Goal: Information Seeking & Learning: Learn about a topic

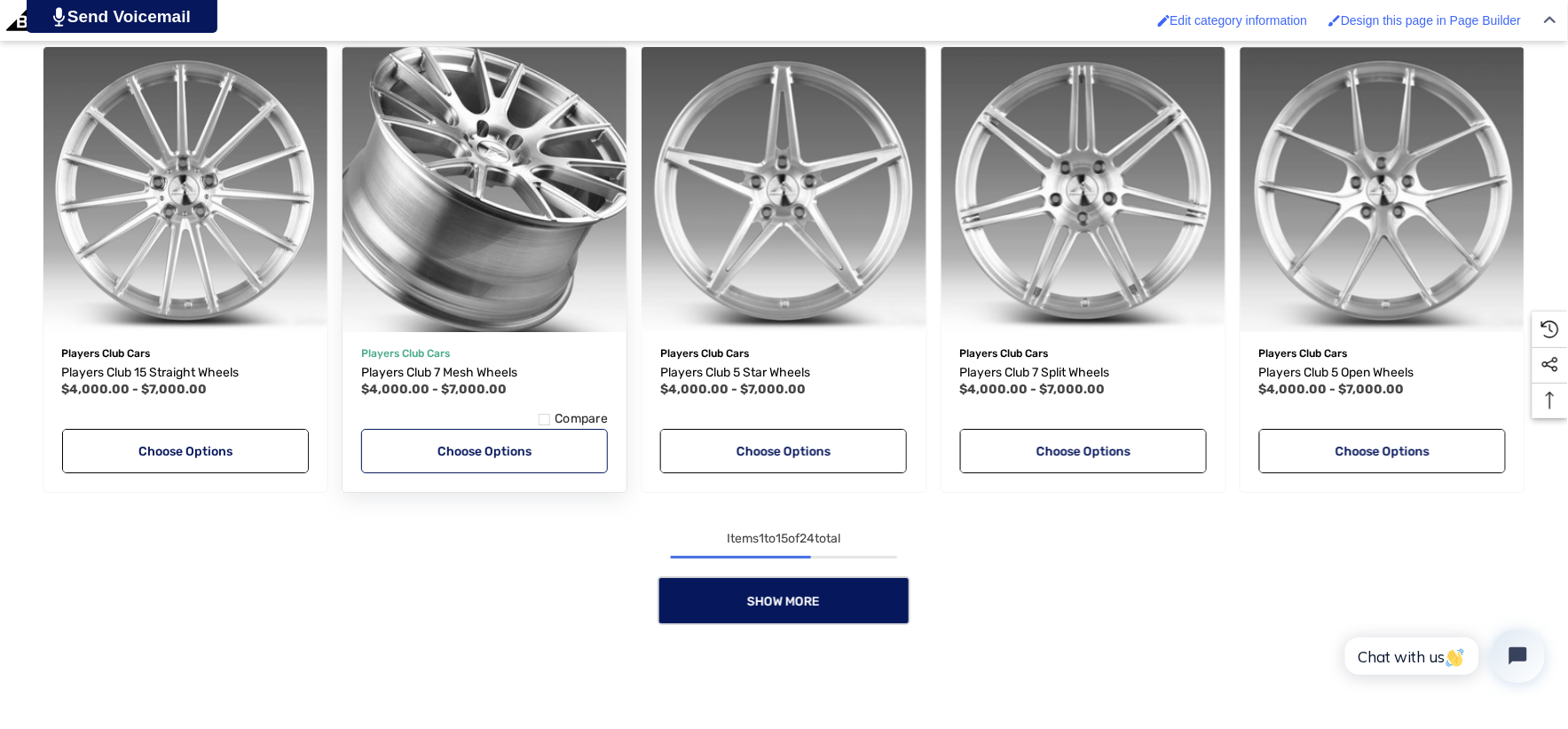
scroll to position [1676, 0]
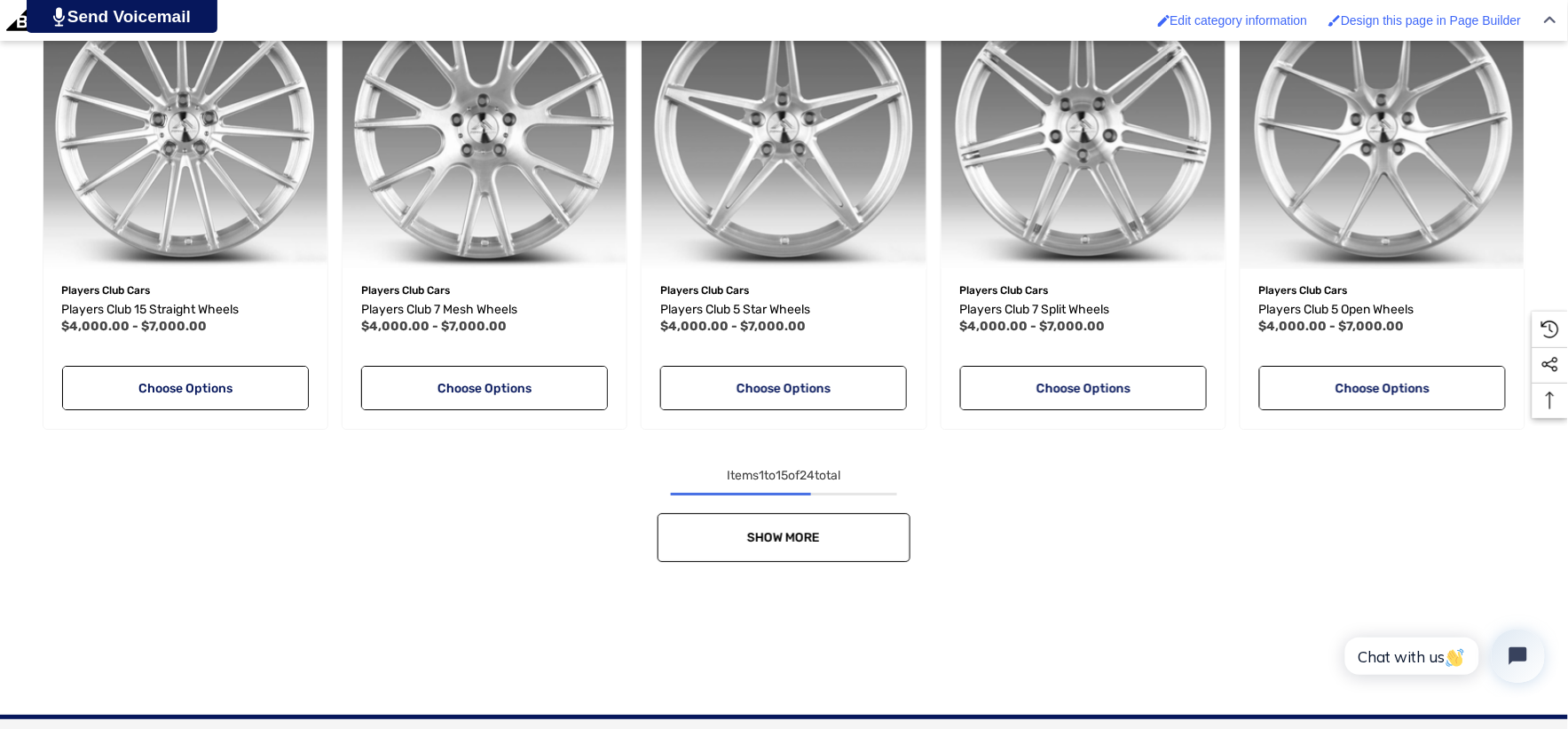
click at [836, 552] on link "Show More" at bounding box center [784, 537] width 253 height 49
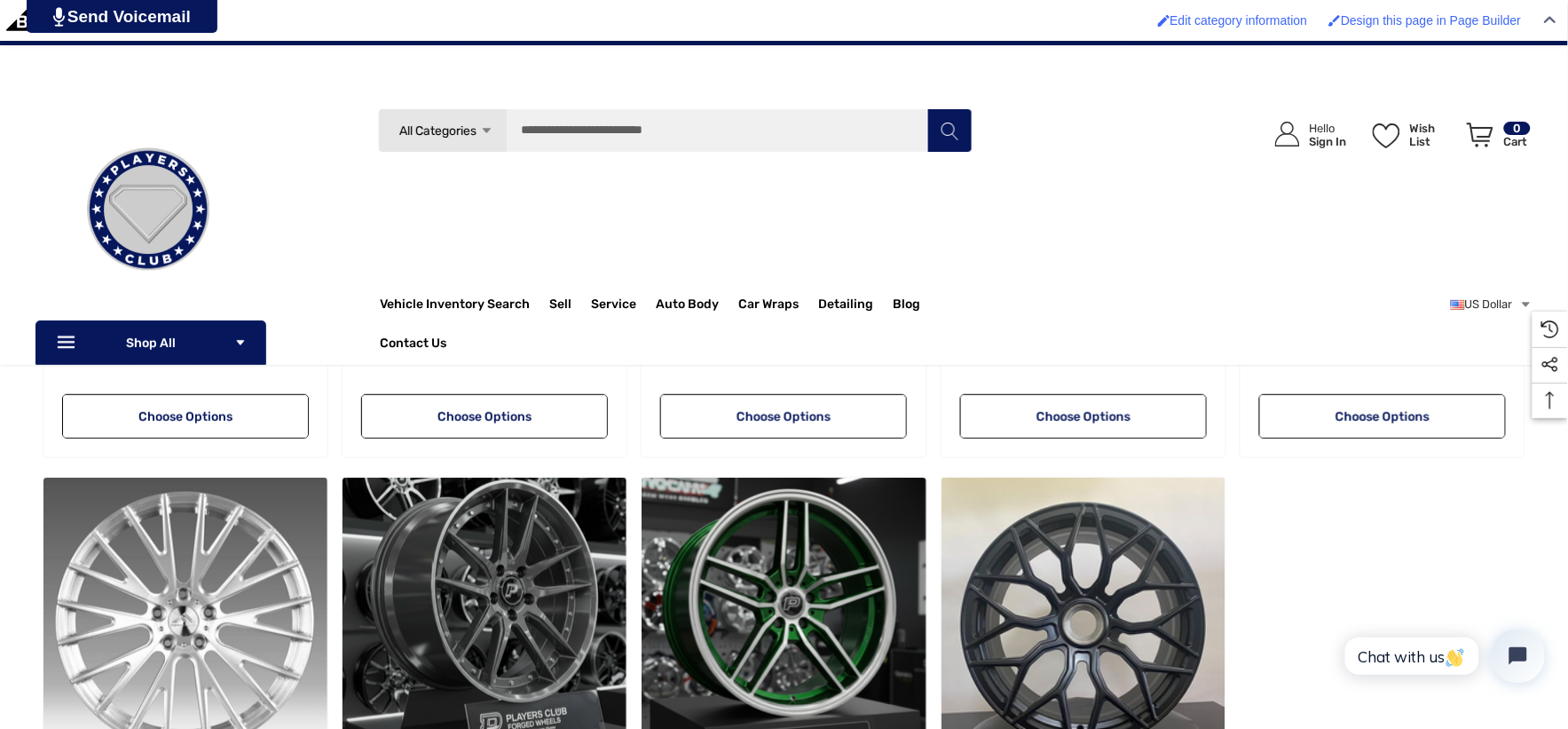
scroll to position [1776, 0]
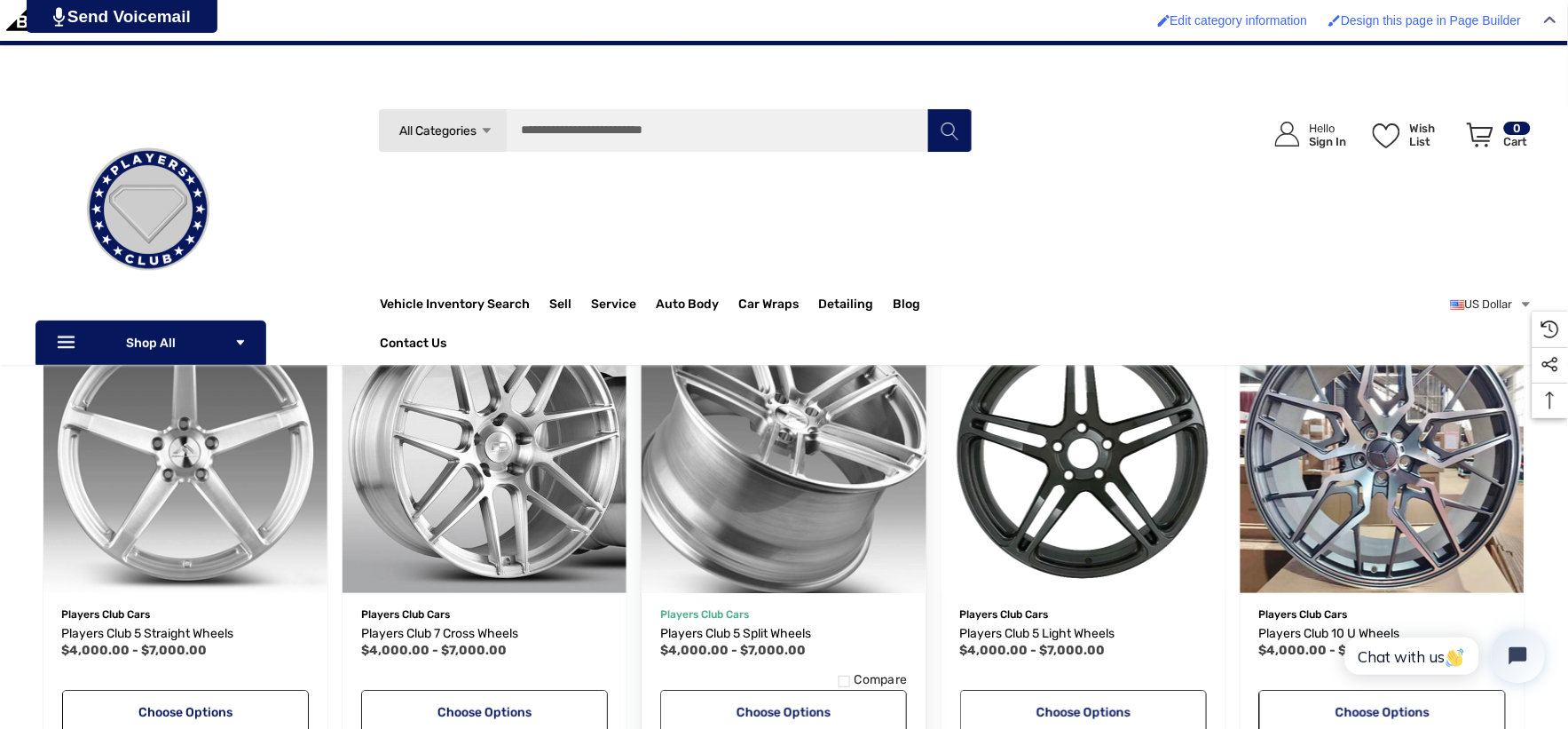
click at [837, 564] on img "Players Club 5 Split Wheels,Price range from $4,000.00 to $7,000.00\a" at bounding box center [783, 451] width 312 height 312
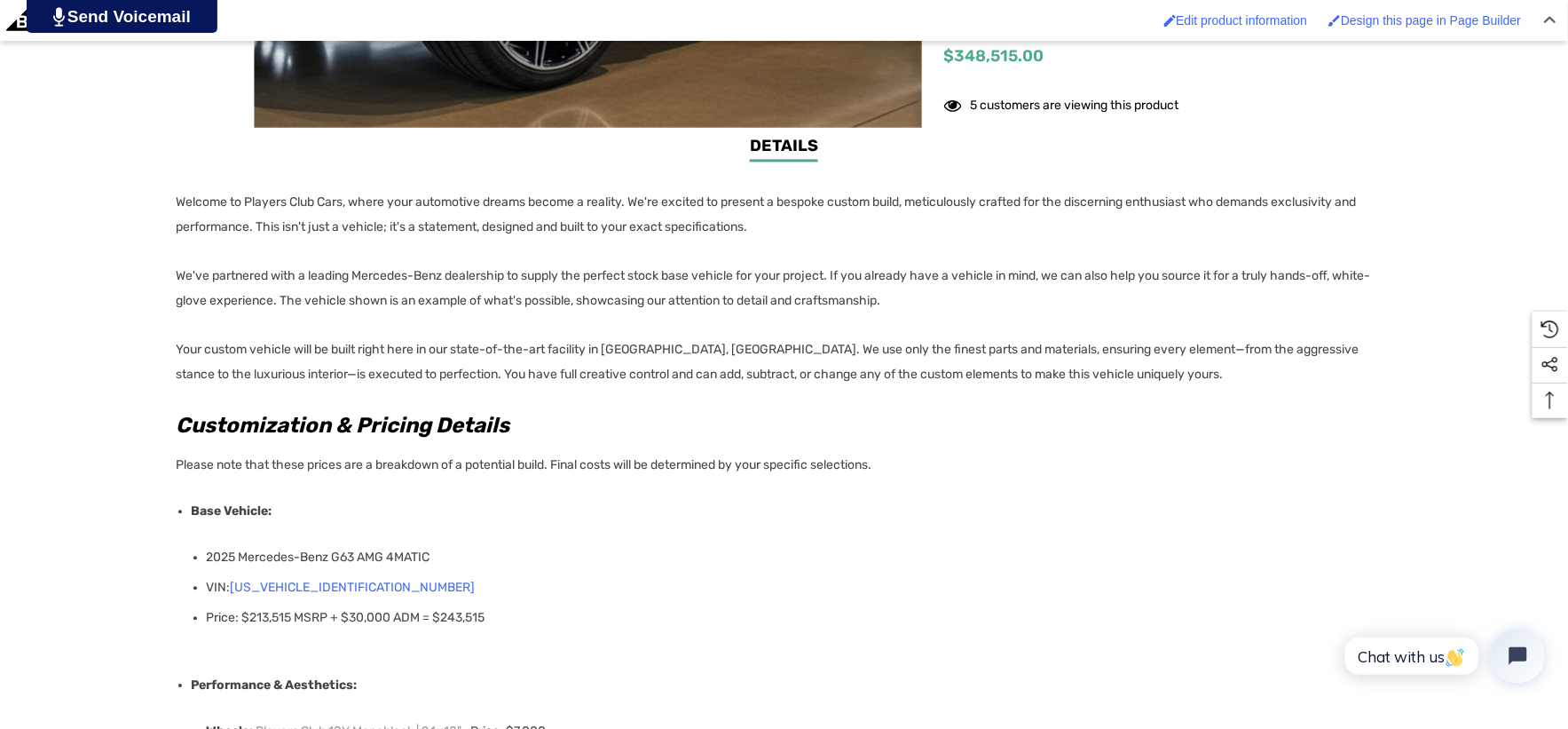
click at [351, 578] on link "W1NWH5AB7SX054656" at bounding box center [353, 588] width 245 height 25
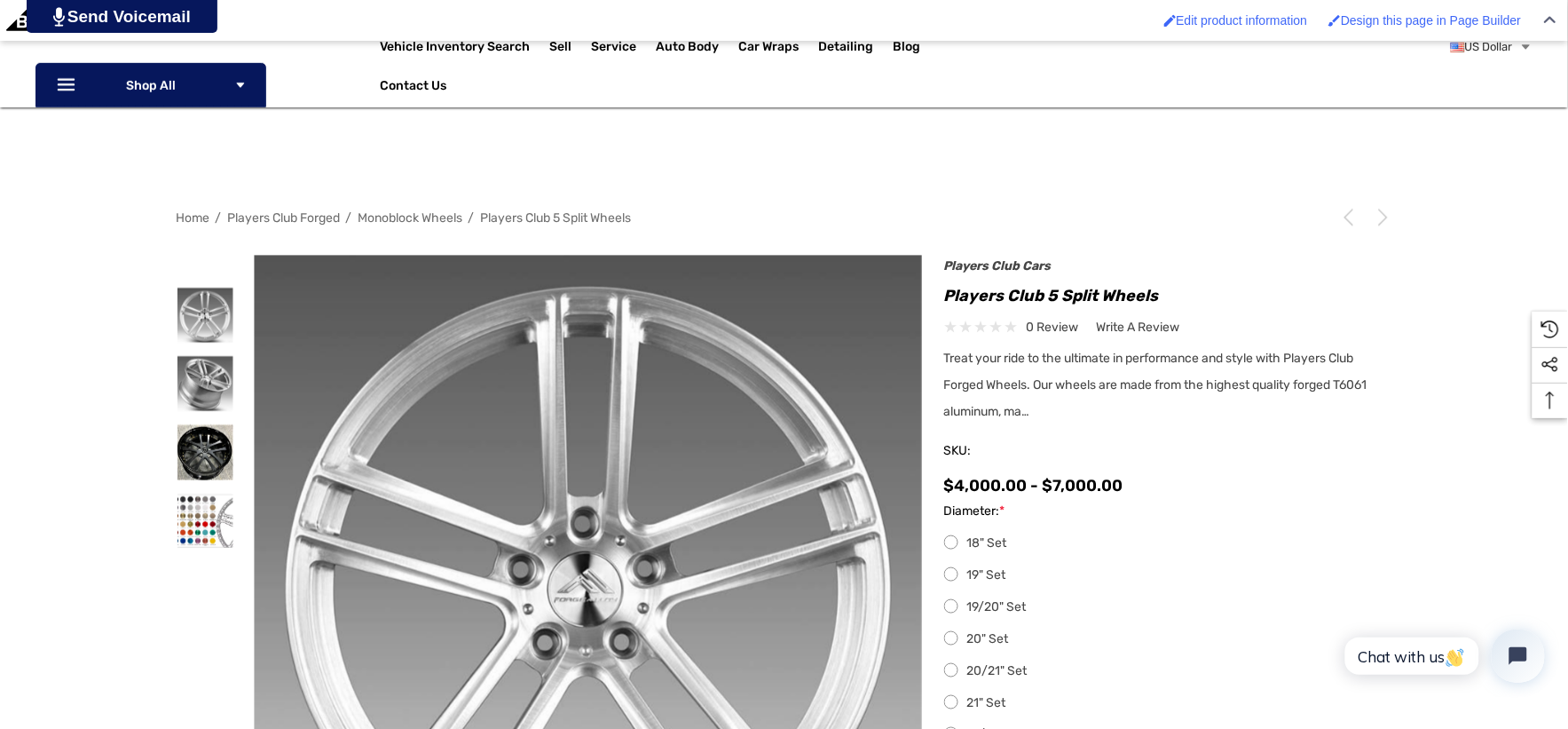
scroll to position [296, 0]
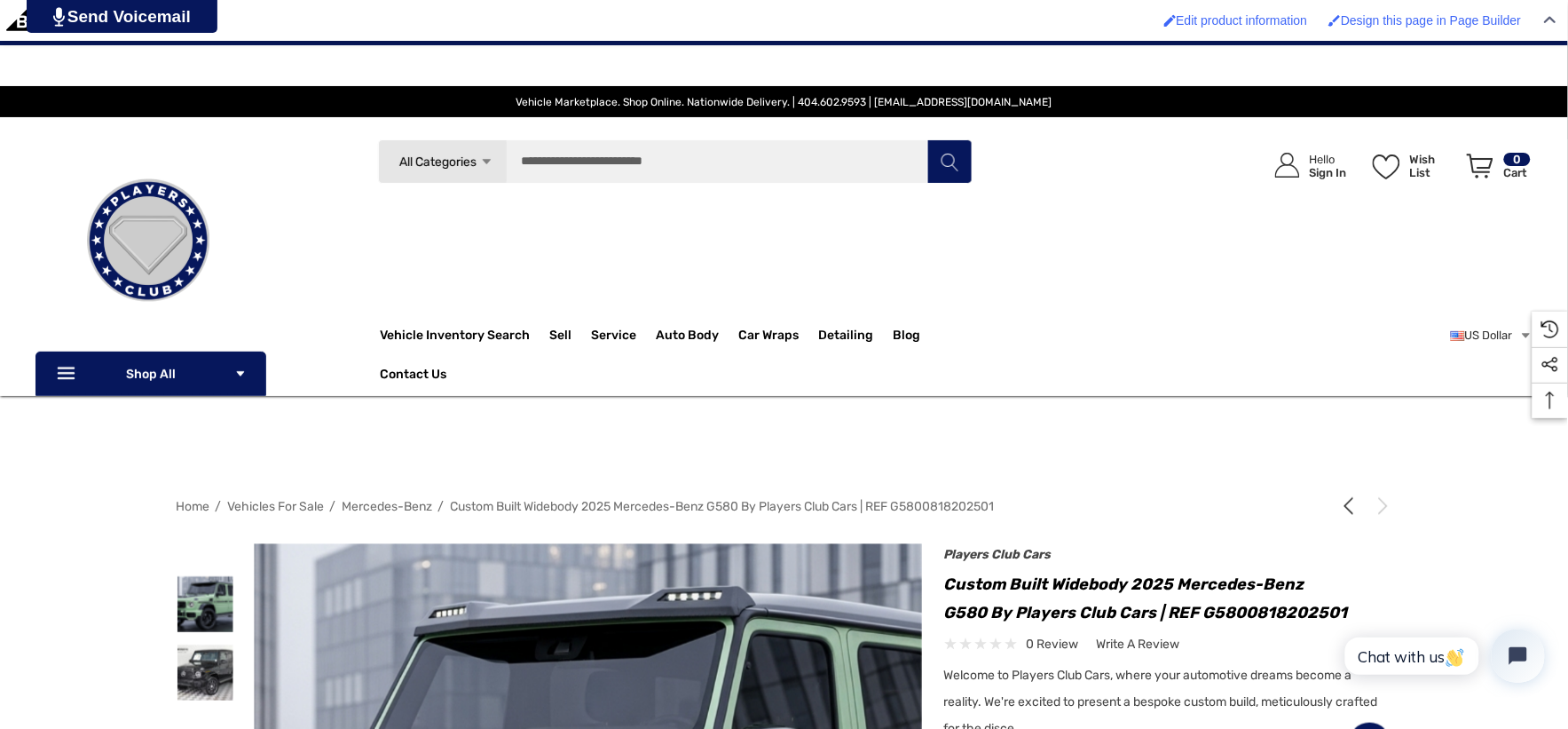
click at [380, 503] on span "Mercedes-Benz" at bounding box center [388, 506] width 90 height 15
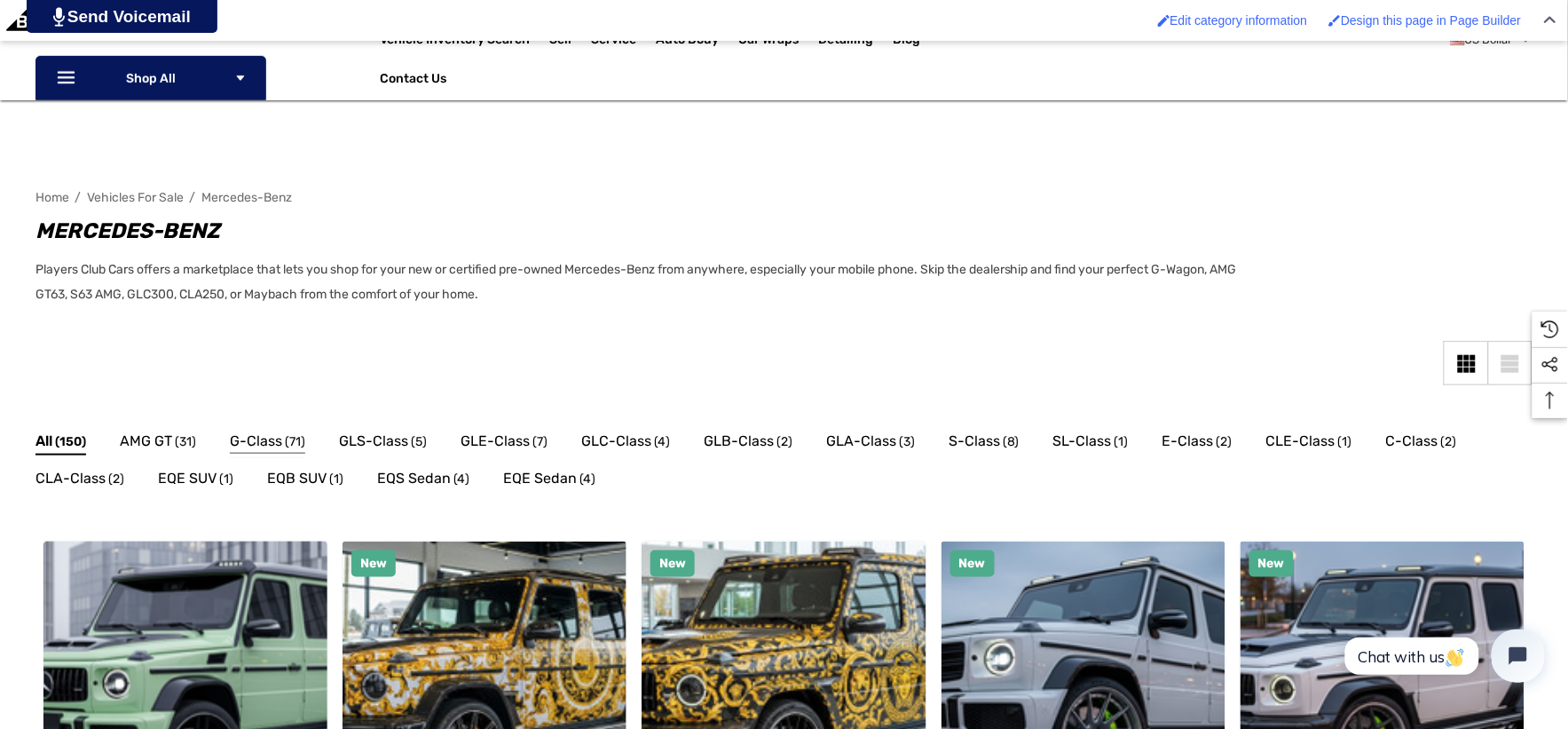
click at [279, 444] on span "G-Class" at bounding box center [256, 441] width 53 height 23
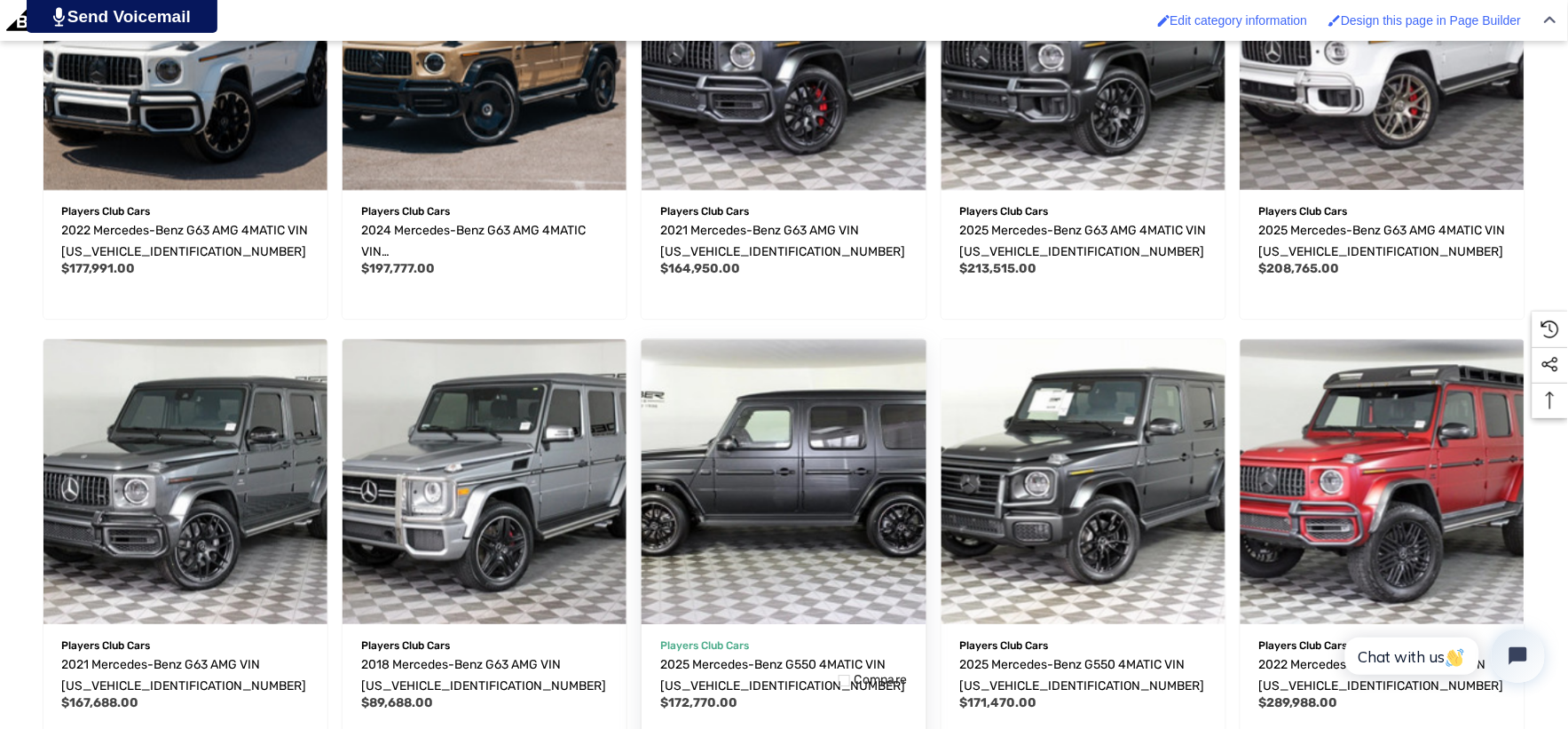
scroll to position [1282, 0]
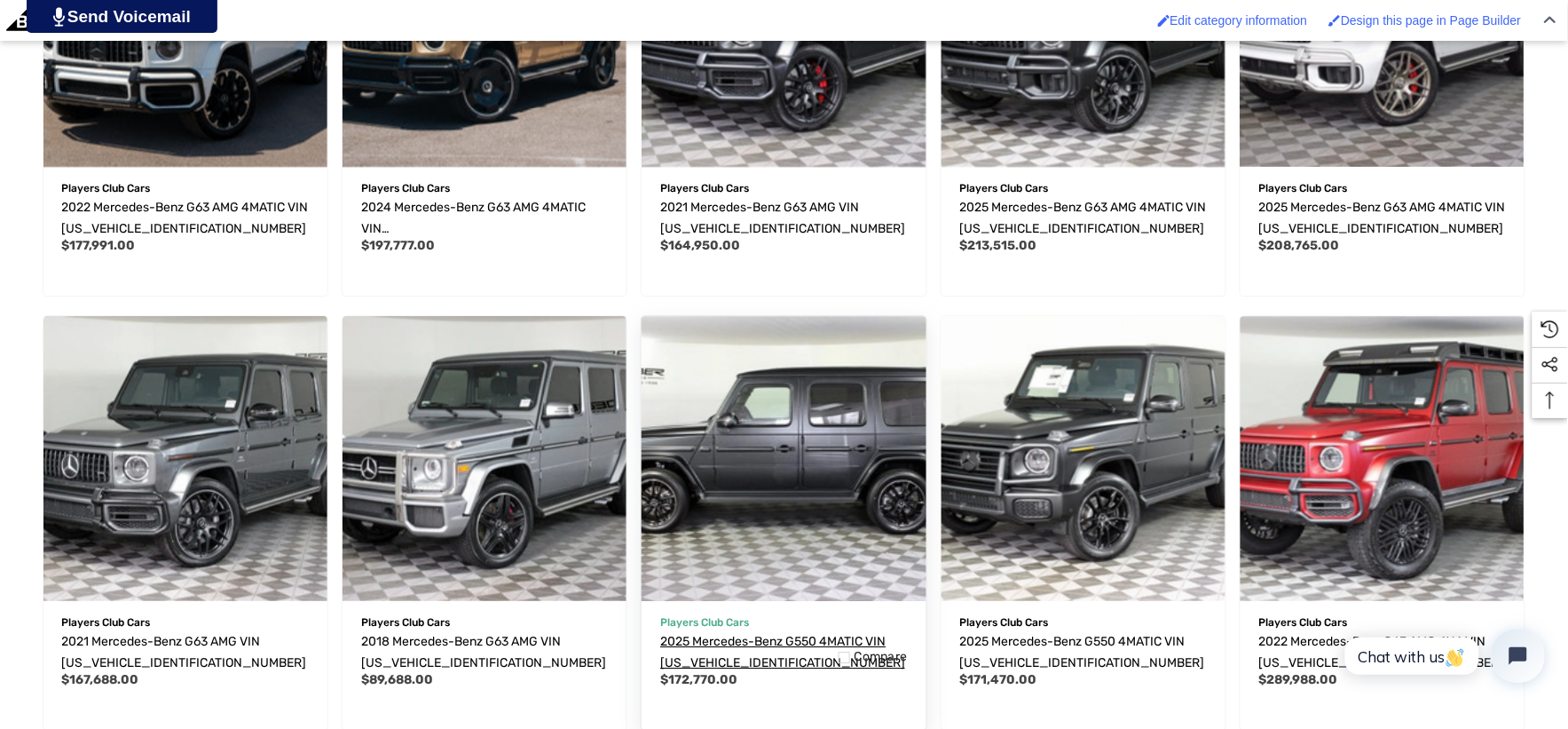
click at [759, 637] on span "2025 Mercedes-Benz G550 4MATIC VIN [US_VEHICLE_IDENTIFICATION_NUMBER]" at bounding box center [782, 651] width 245 height 36
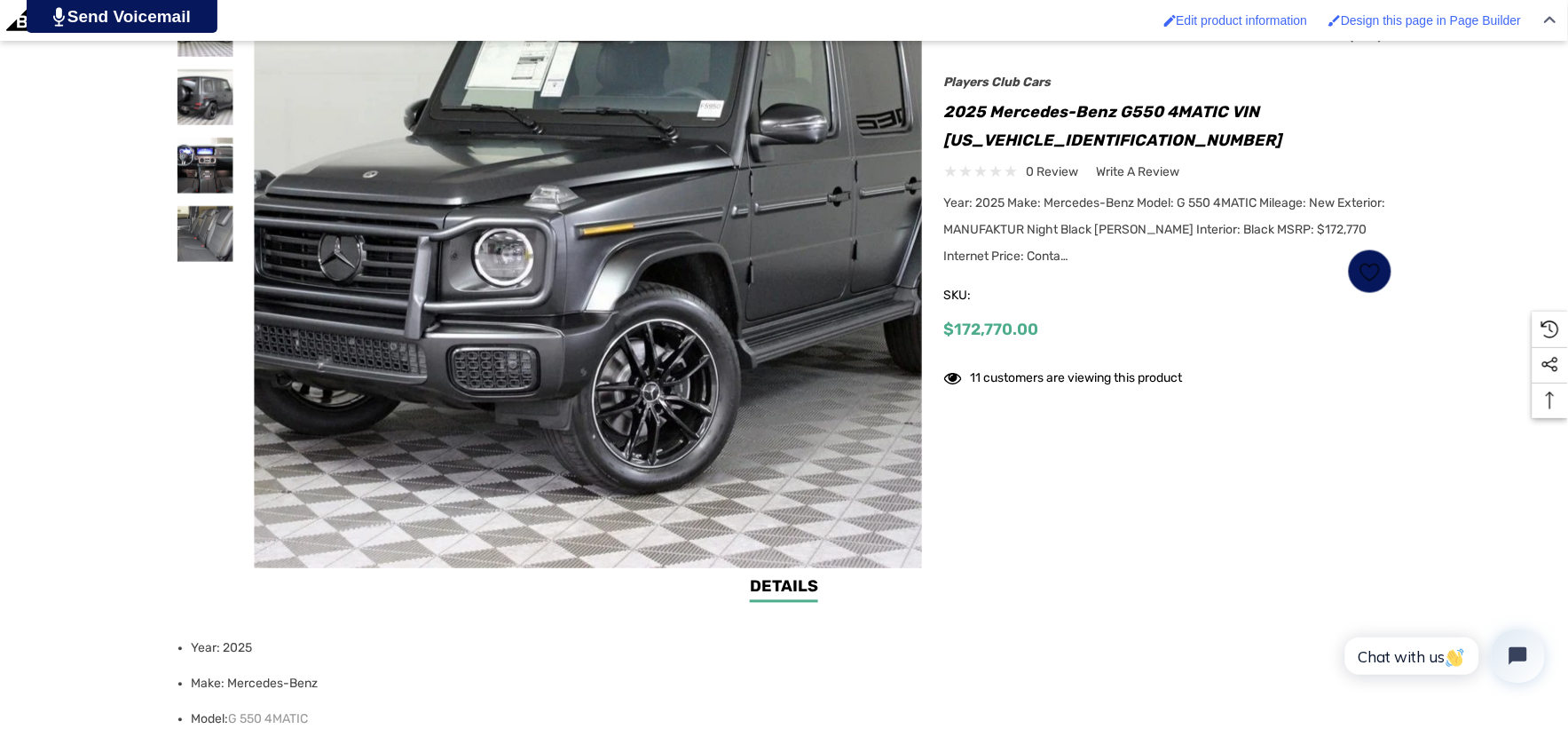
scroll to position [690, 0]
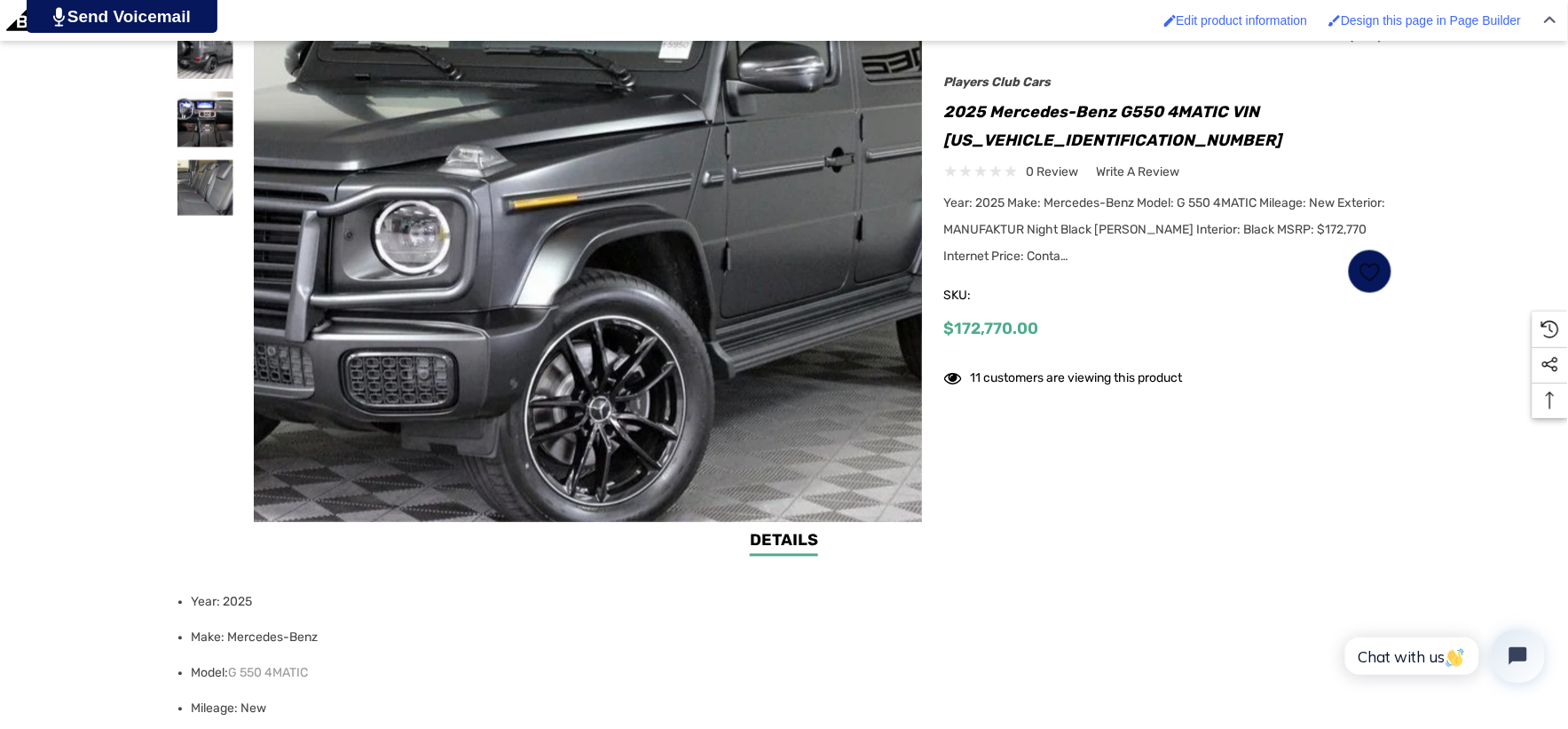
click at [777, 220] on img at bounding box center [519, 208] width 1136 height 852
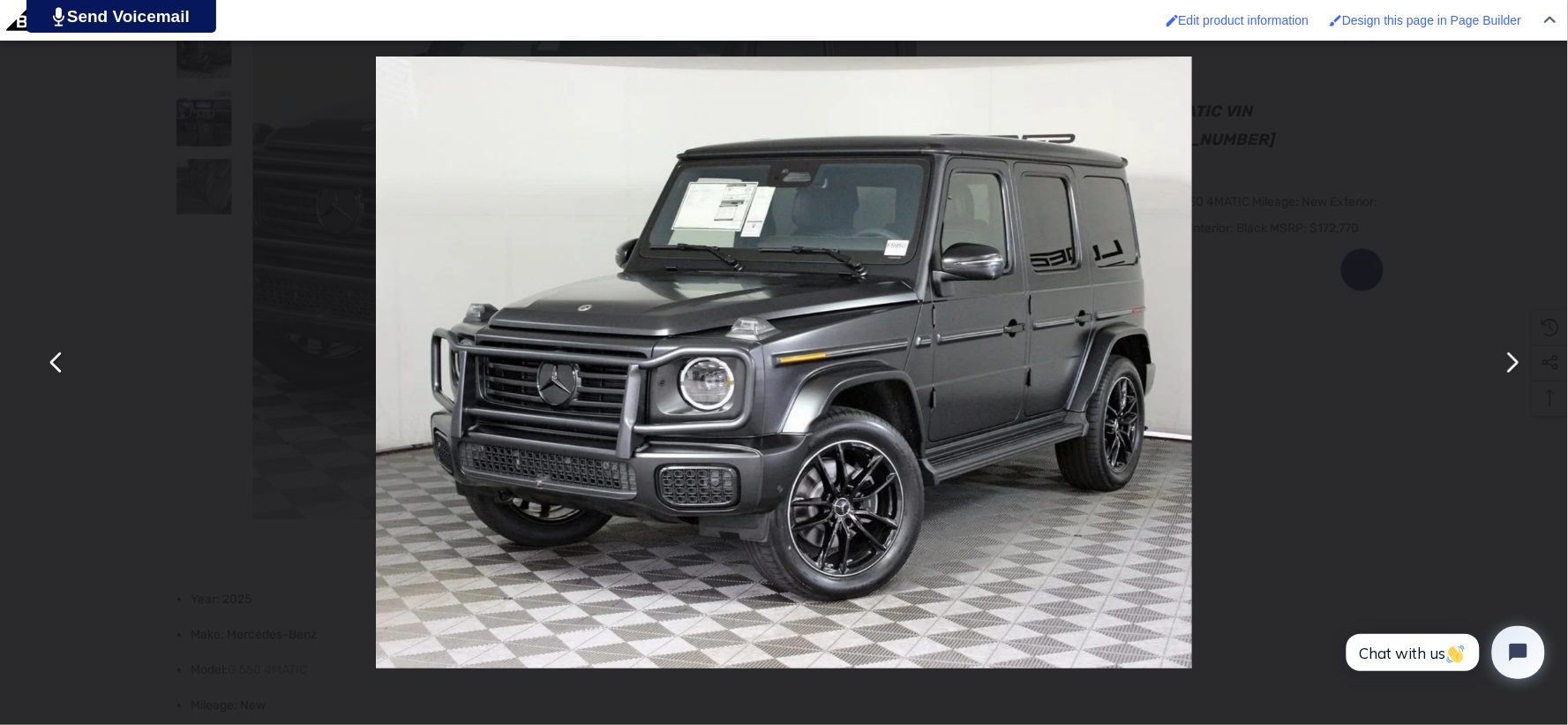
click at [1383, 166] on div "You can close this modal content with the ESC key" at bounding box center [784, 362] width 1568 height 725
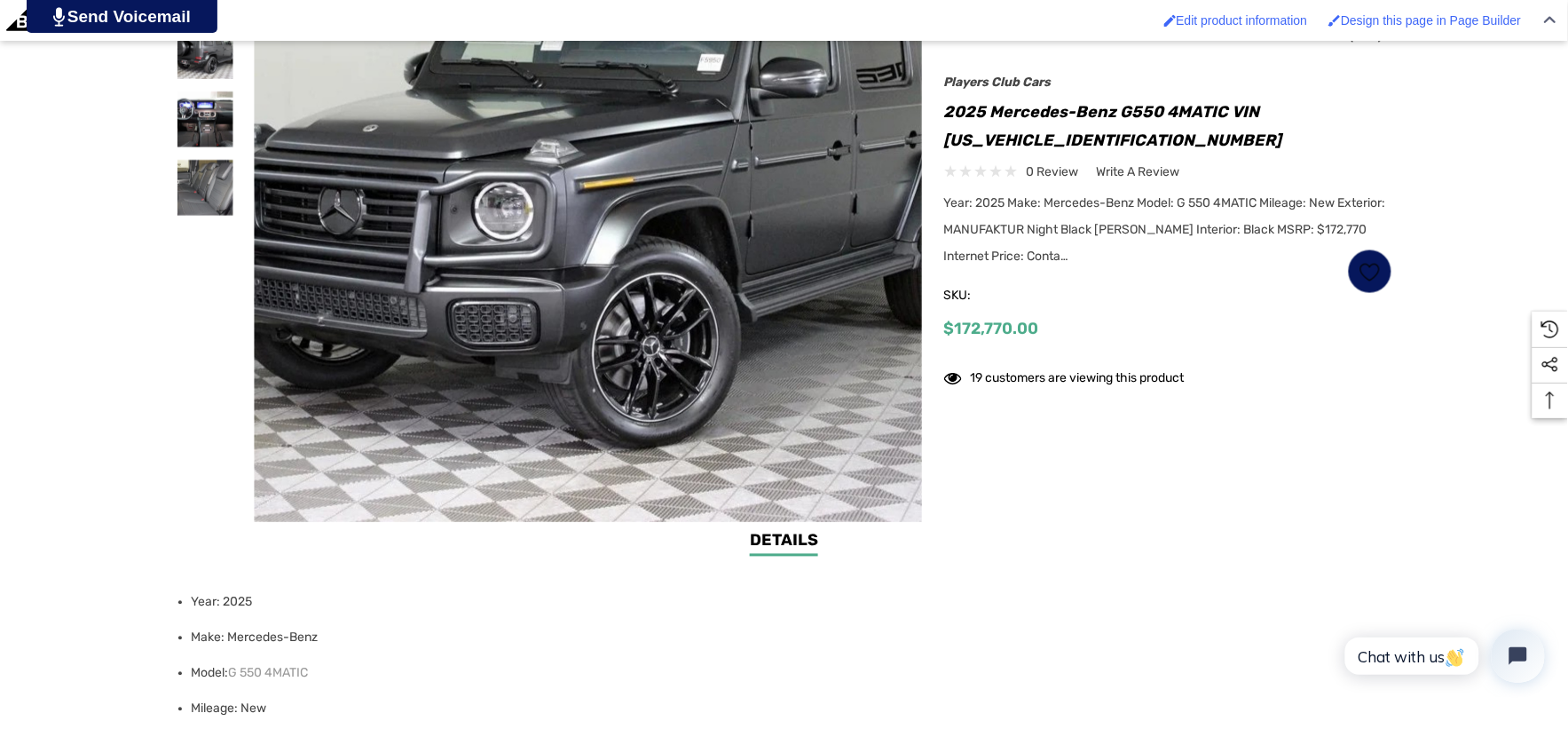
click at [1136, 138] on h1 "2025 Mercedes-Benz G550 4MATIC VIN [US_VEHICLE_IDENTIFICATION_NUMBER]" at bounding box center [1167, 126] width 448 height 56
drag, startPoint x: 995, startPoint y: 157, endPoint x: 982, endPoint y: 152, distance: 13.9
click at [983, 154] on div "Players Club Cars 2025 Mercedes-Benz G550 4MATIC VIN W1NWH1AB2SX050894 0 review…" at bounding box center [1167, 215] width 448 height 272
click at [982, 152] on h1 "2025 Mercedes-Benz G550 4MATIC VIN [US_VEHICLE_IDENTIFICATION_NUMBER]" at bounding box center [1167, 126] width 448 height 56
click at [1130, 142] on h1 "2025 Mercedes-Benz G550 4MATIC VIN [US_VEHICLE_IDENTIFICATION_NUMBER]" at bounding box center [1167, 126] width 448 height 56
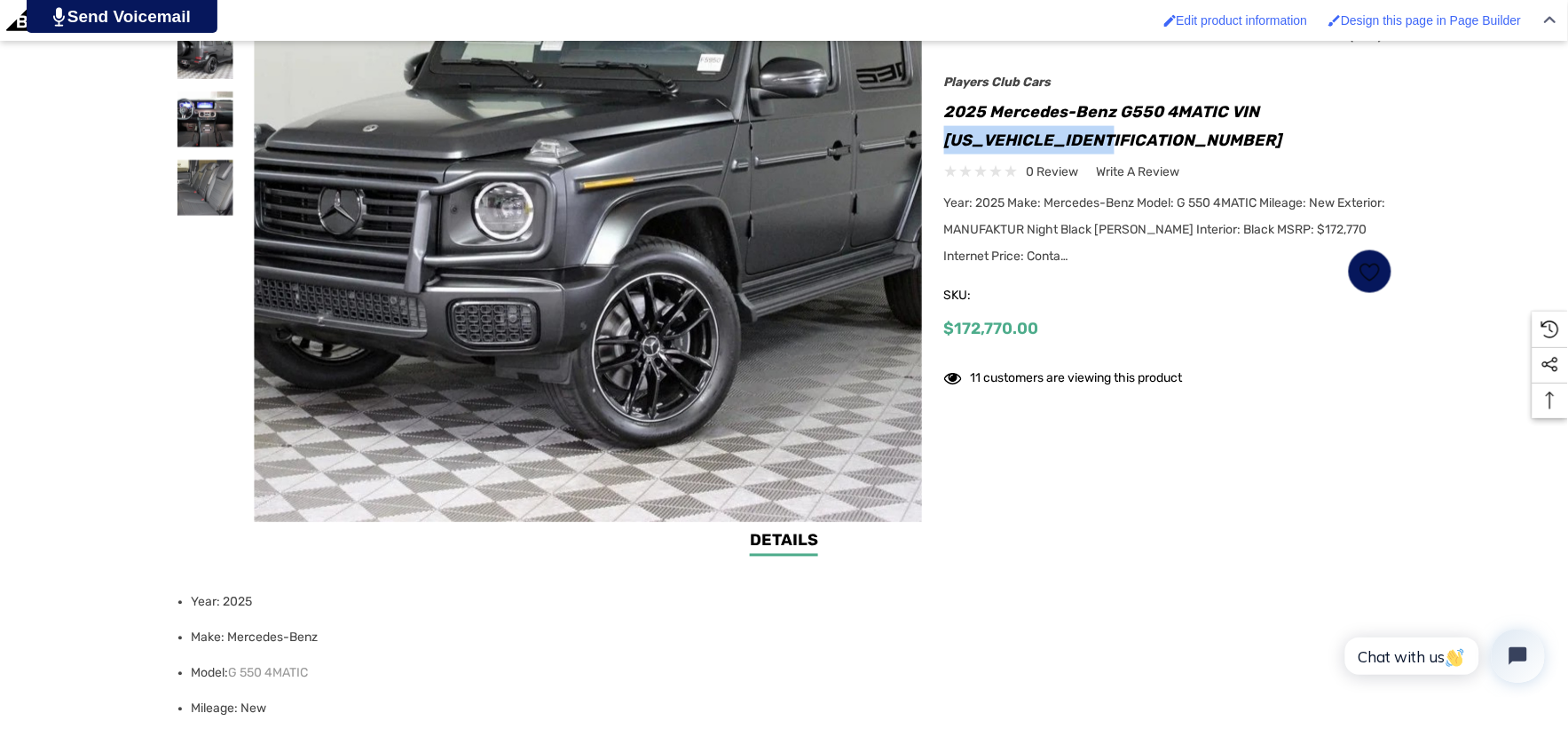
drag, startPoint x: 1121, startPoint y: 138, endPoint x: 943, endPoint y: 152, distance: 178.5
click at [944, 152] on h1 "2025 Mercedes-Benz G550 4MATIC VIN [US_VEHICLE_IDENTIFICATION_NUMBER]" at bounding box center [1167, 126] width 448 height 56
copy h1 "W1NWH1AB2SX050894"
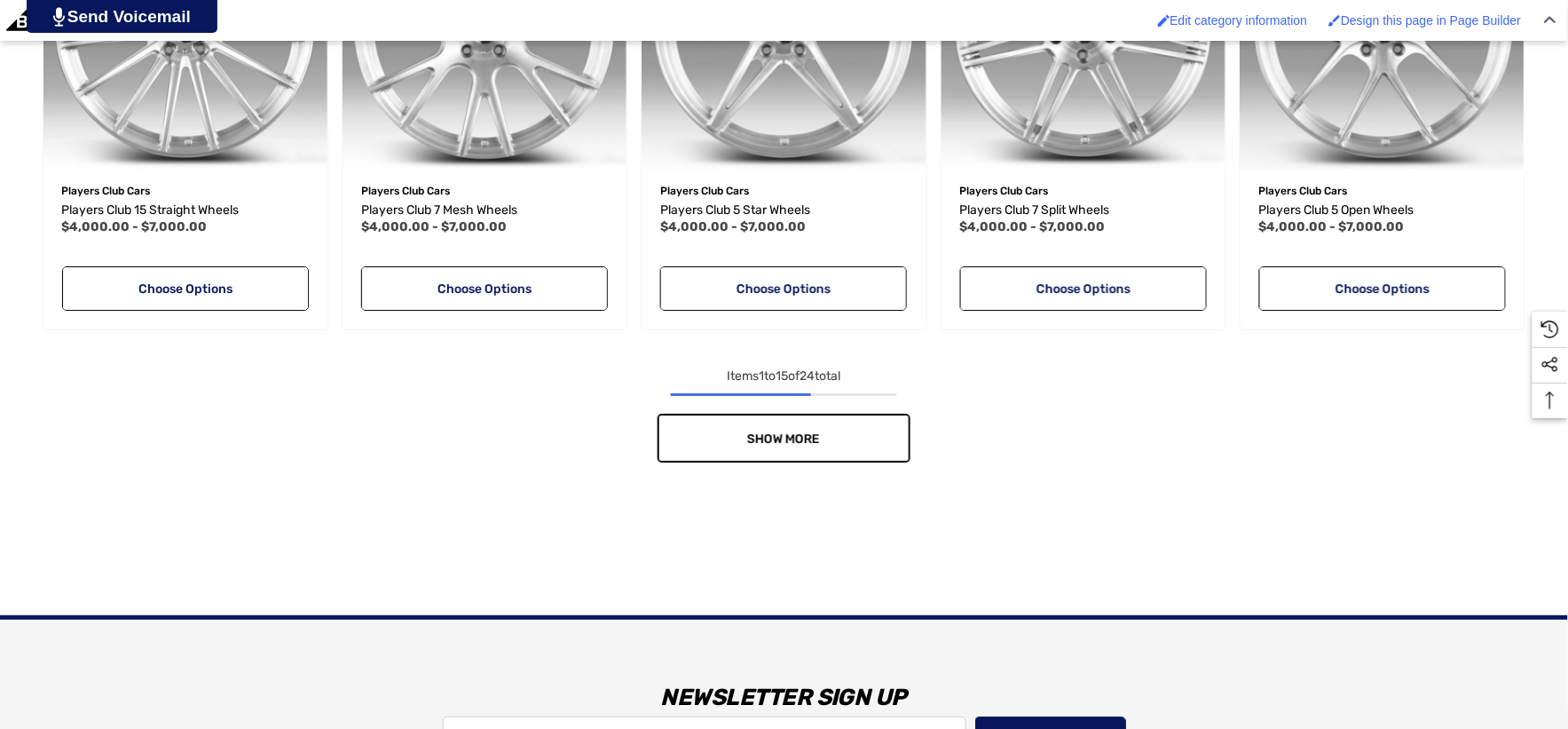
click at [871, 444] on link "Show More" at bounding box center [784, 438] width 253 height 49
click at [872, 445] on div "Show More" at bounding box center [783, 438] width 1497 height 49
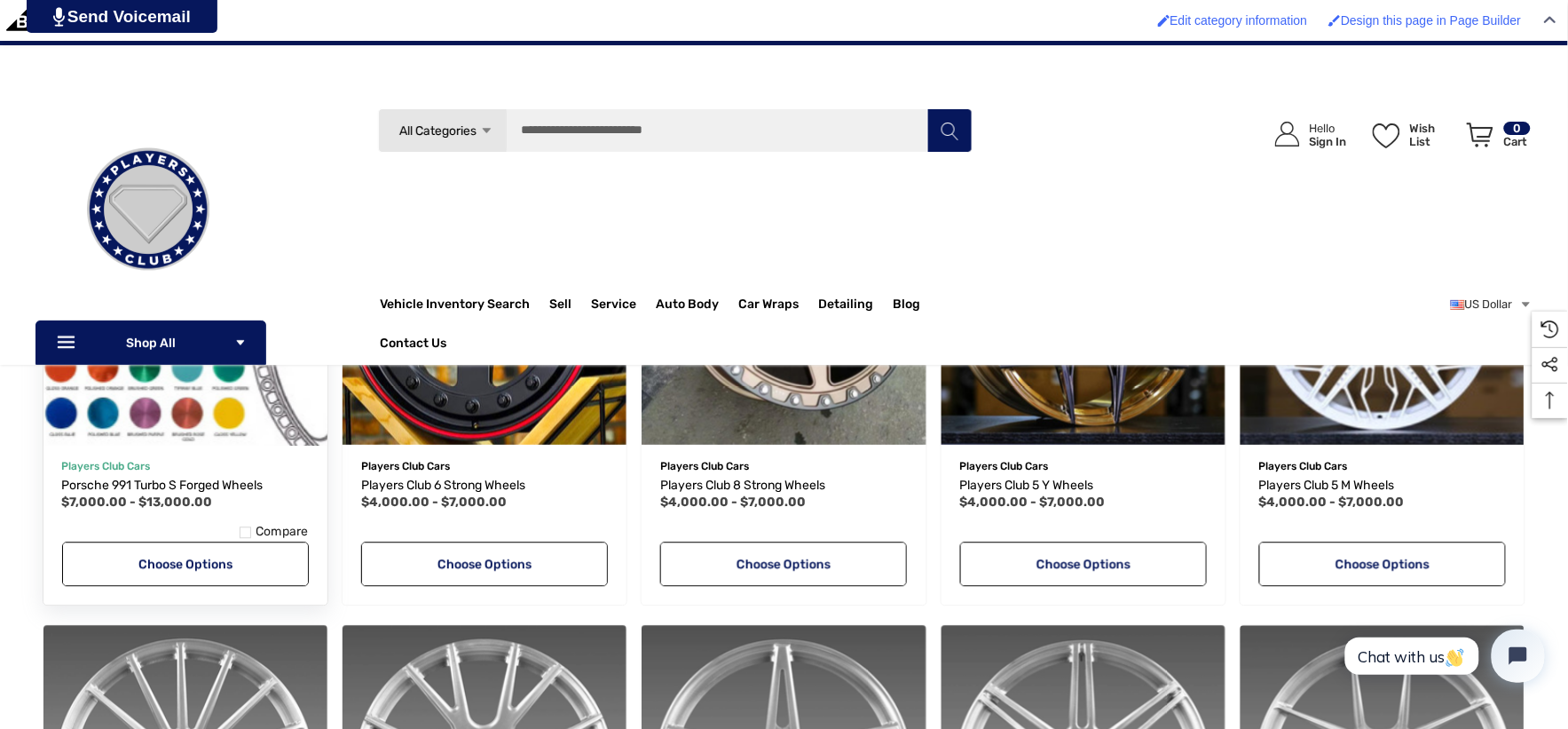
scroll to position [888, 0]
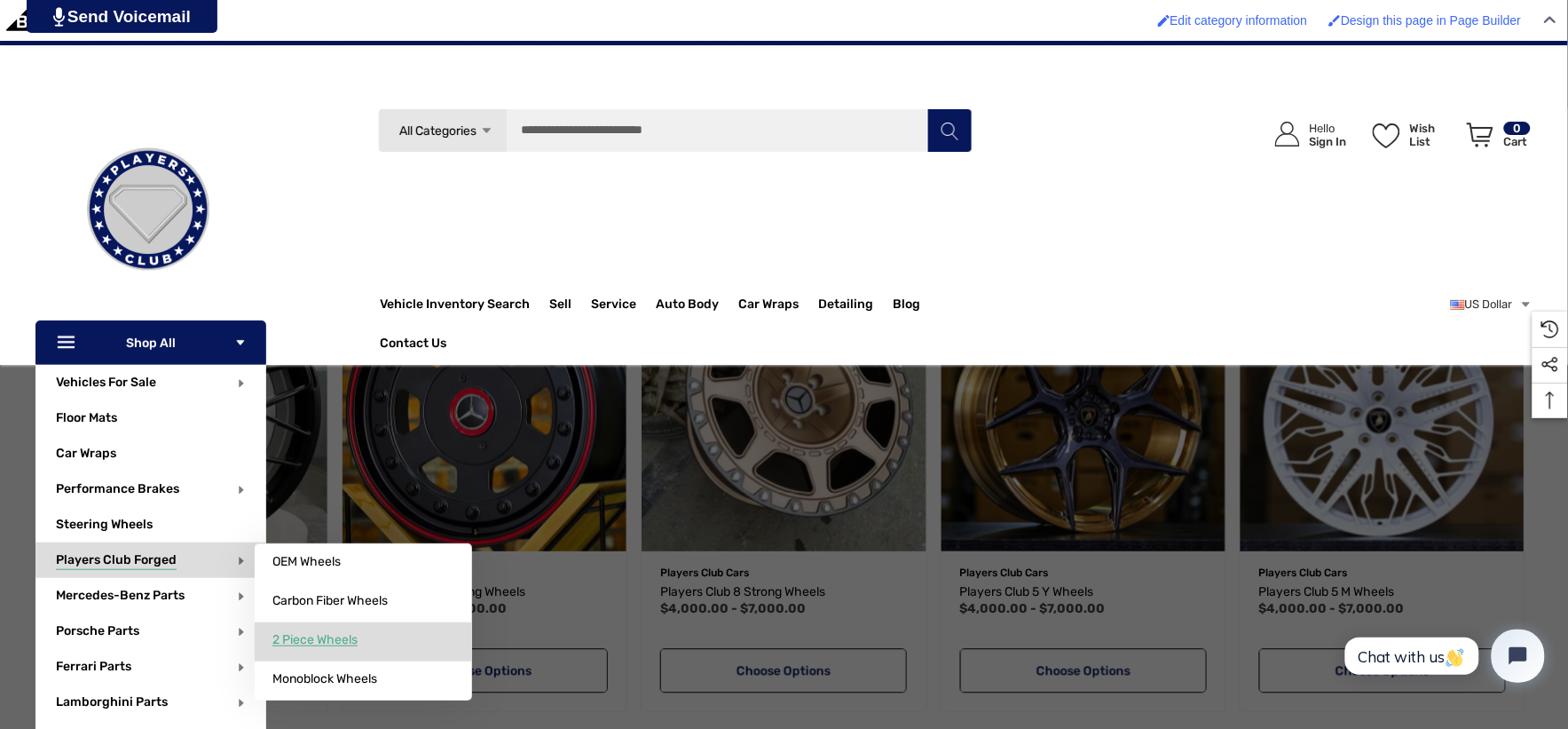
click at [302, 637] on span "2 Piece Wheels" at bounding box center [315, 639] width 85 height 16
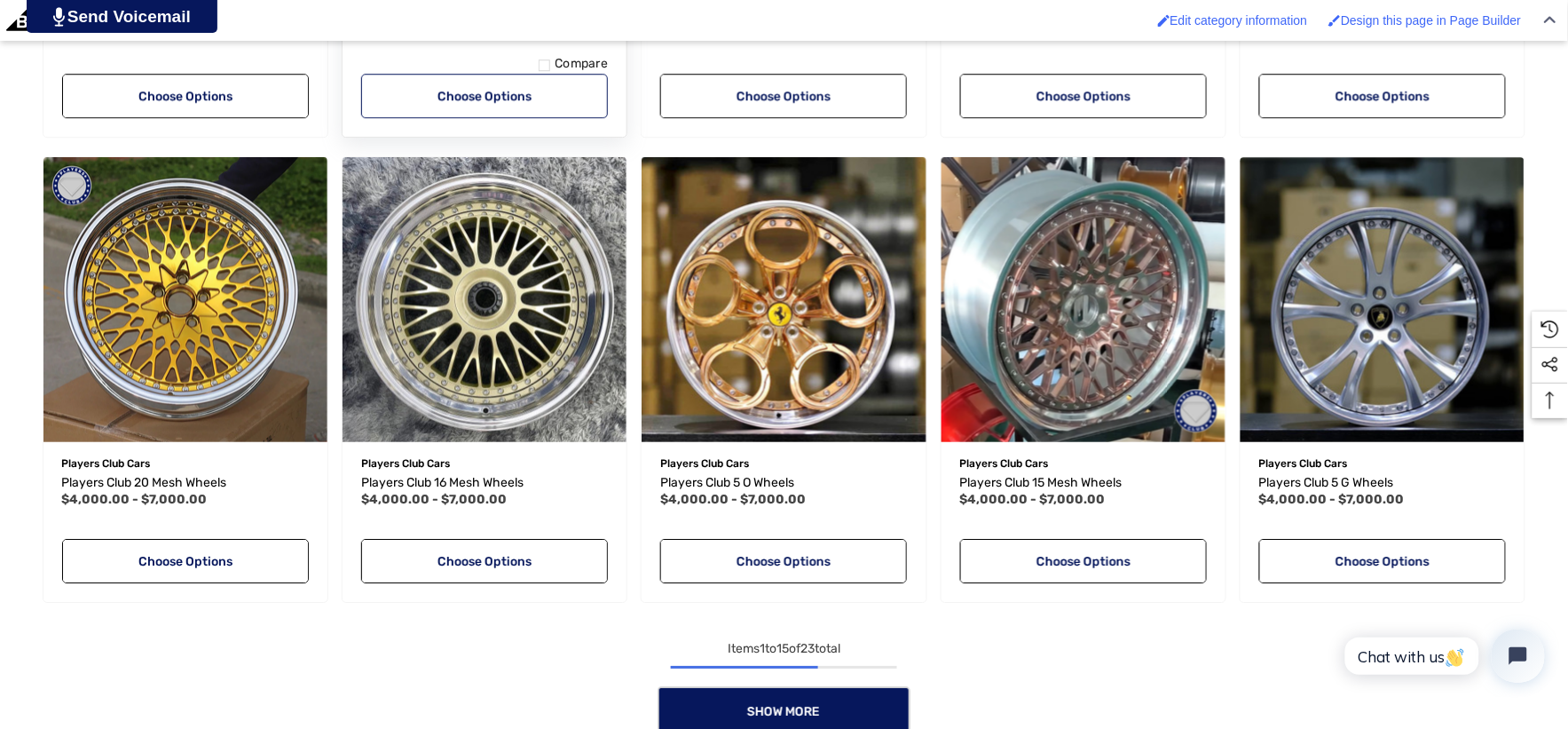
scroll to position [1676, 0]
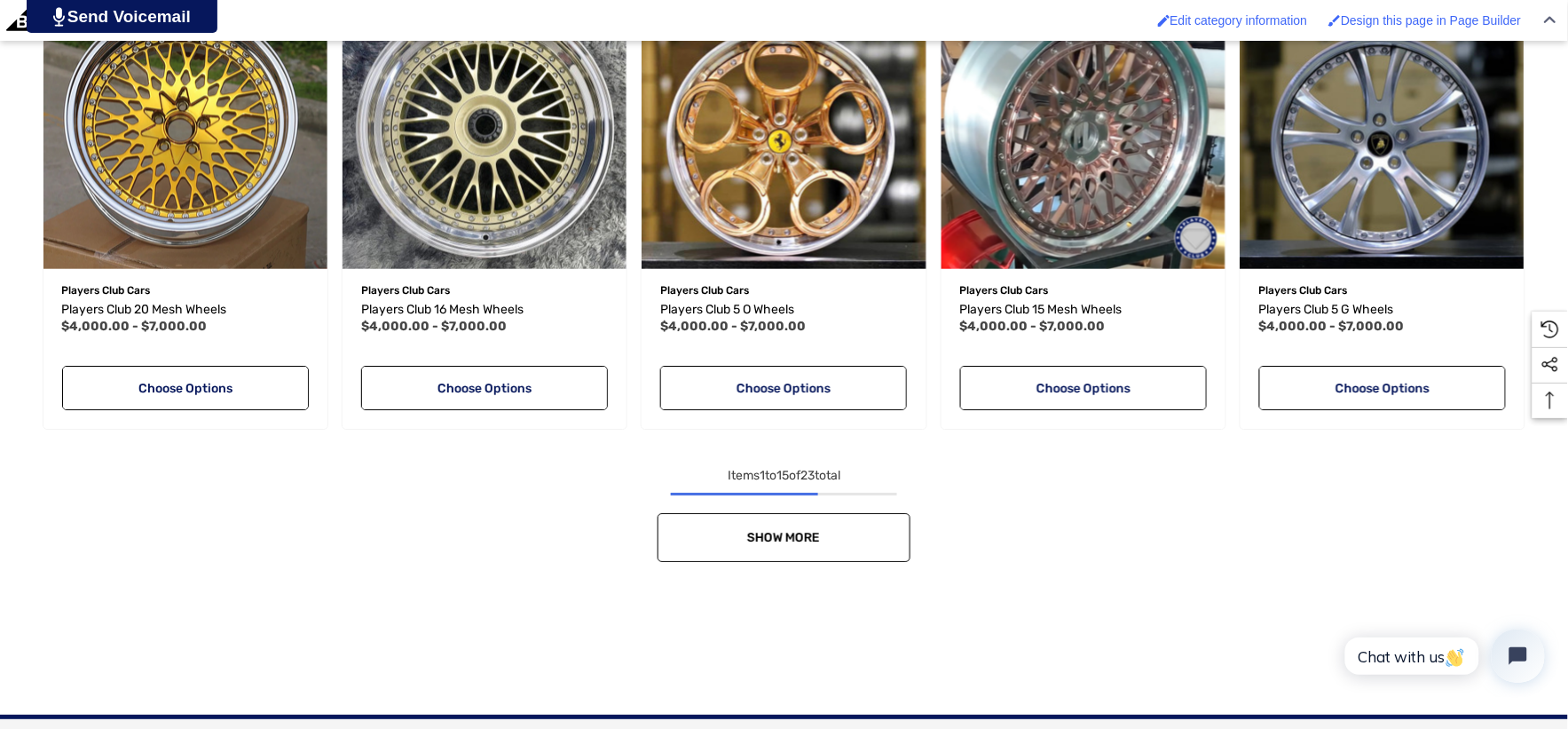
click at [666, 518] on link "Show More" at bounding box center [784, 537] width 253 height 49
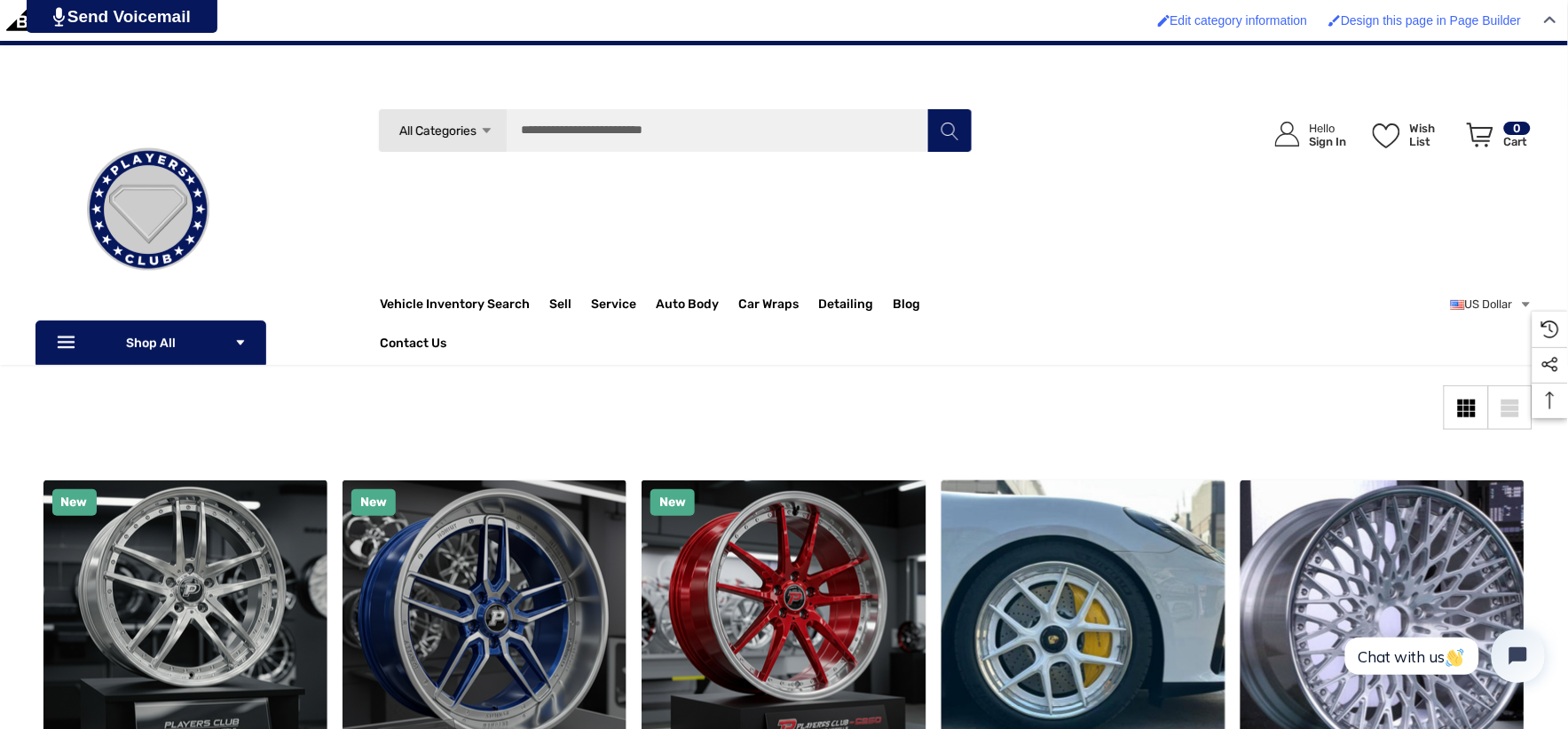
scroll to position [197, 0]
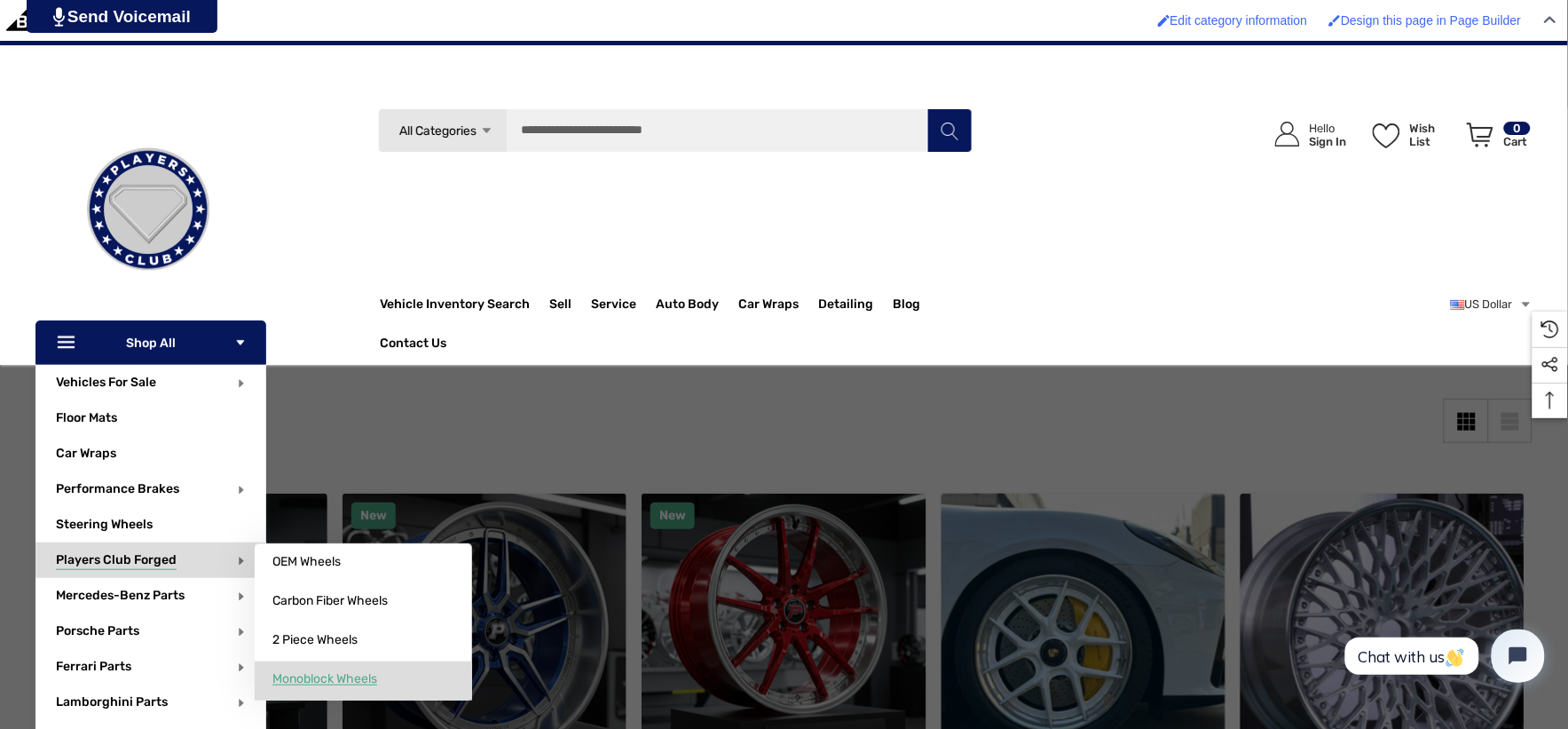
click at [341, 675] on span "Monoblock Wheels" at bounding box center [324, 678] width 104 height 16
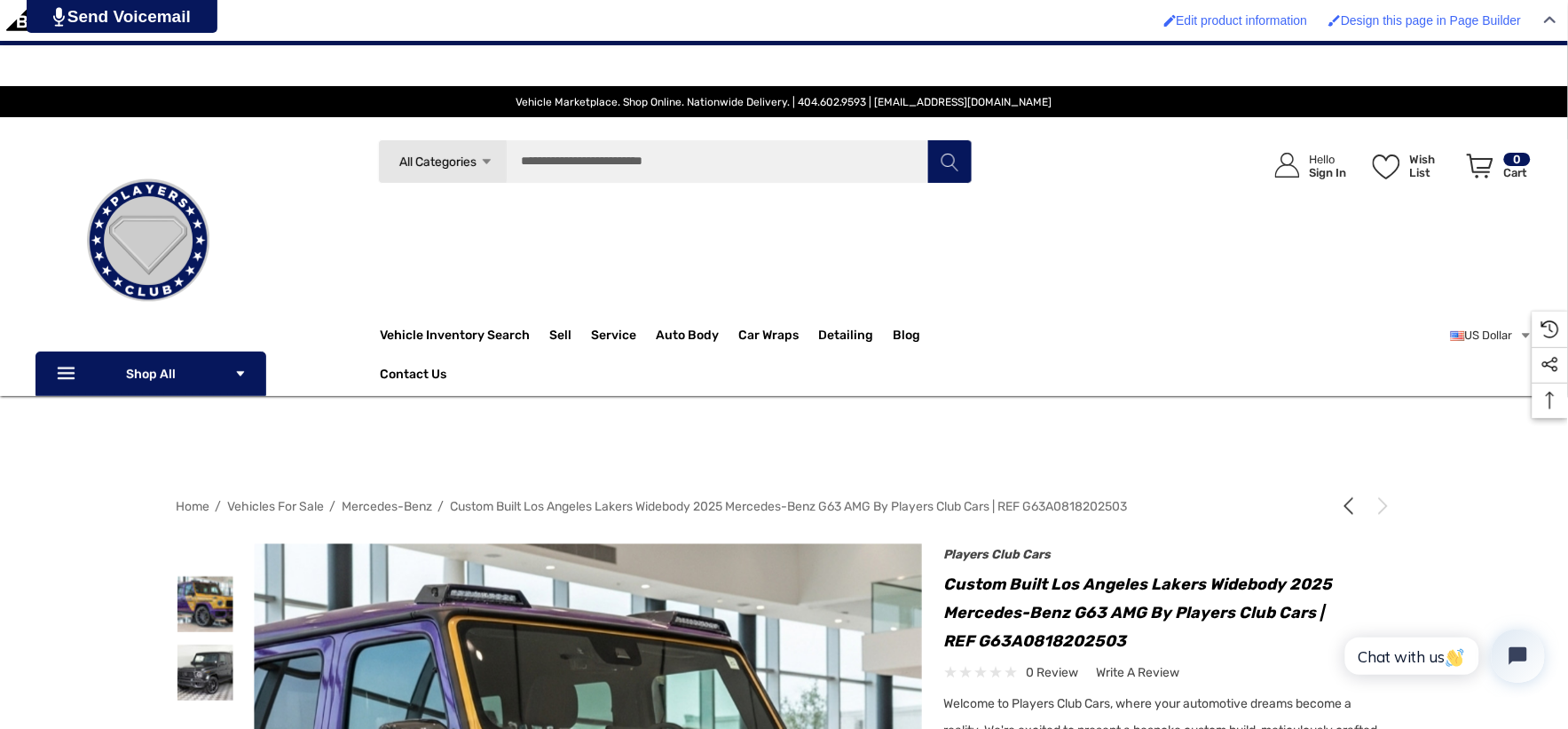
click at [198, 237] on img at bounding box center [148, 240] width 177 height 177
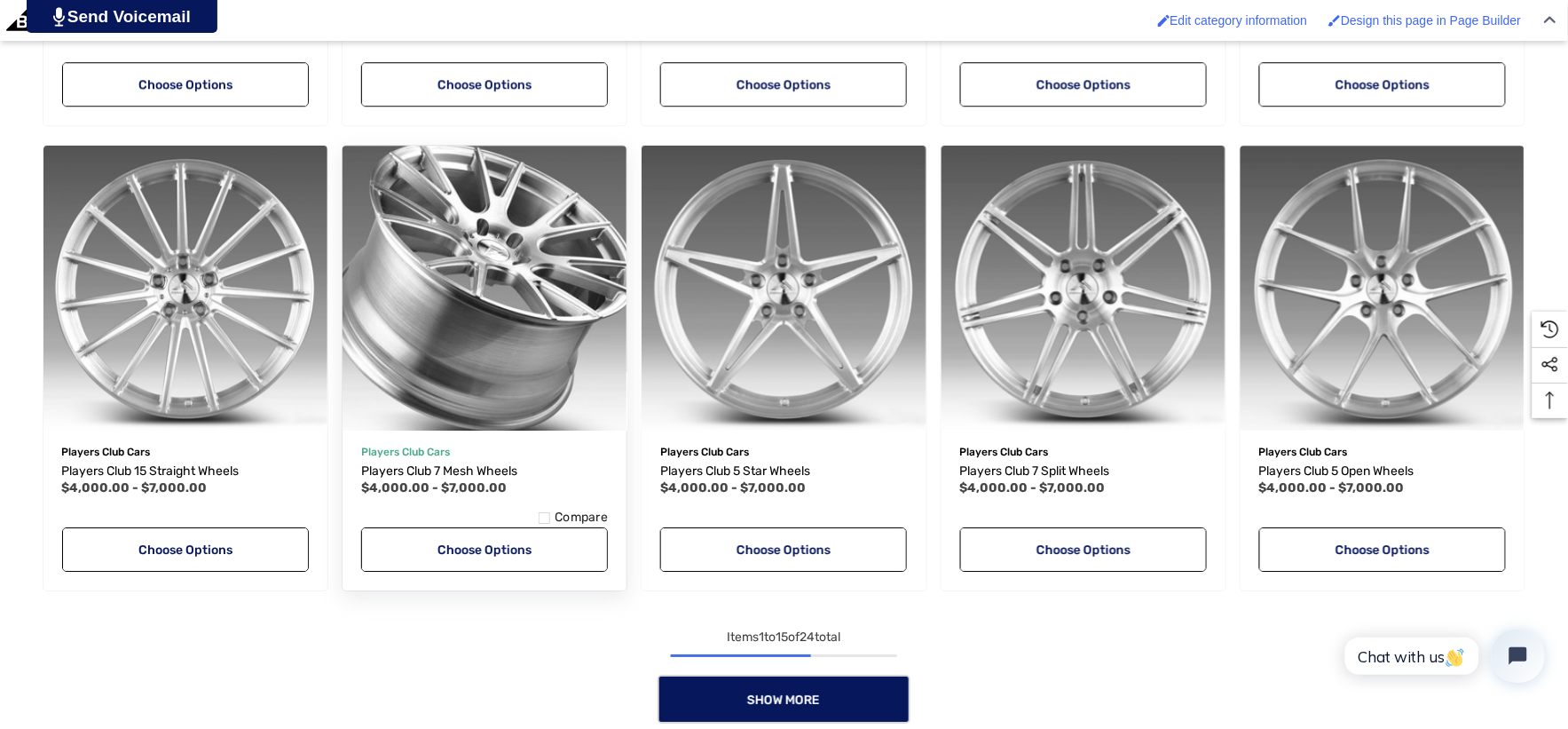
scroll to position [1577, 0]
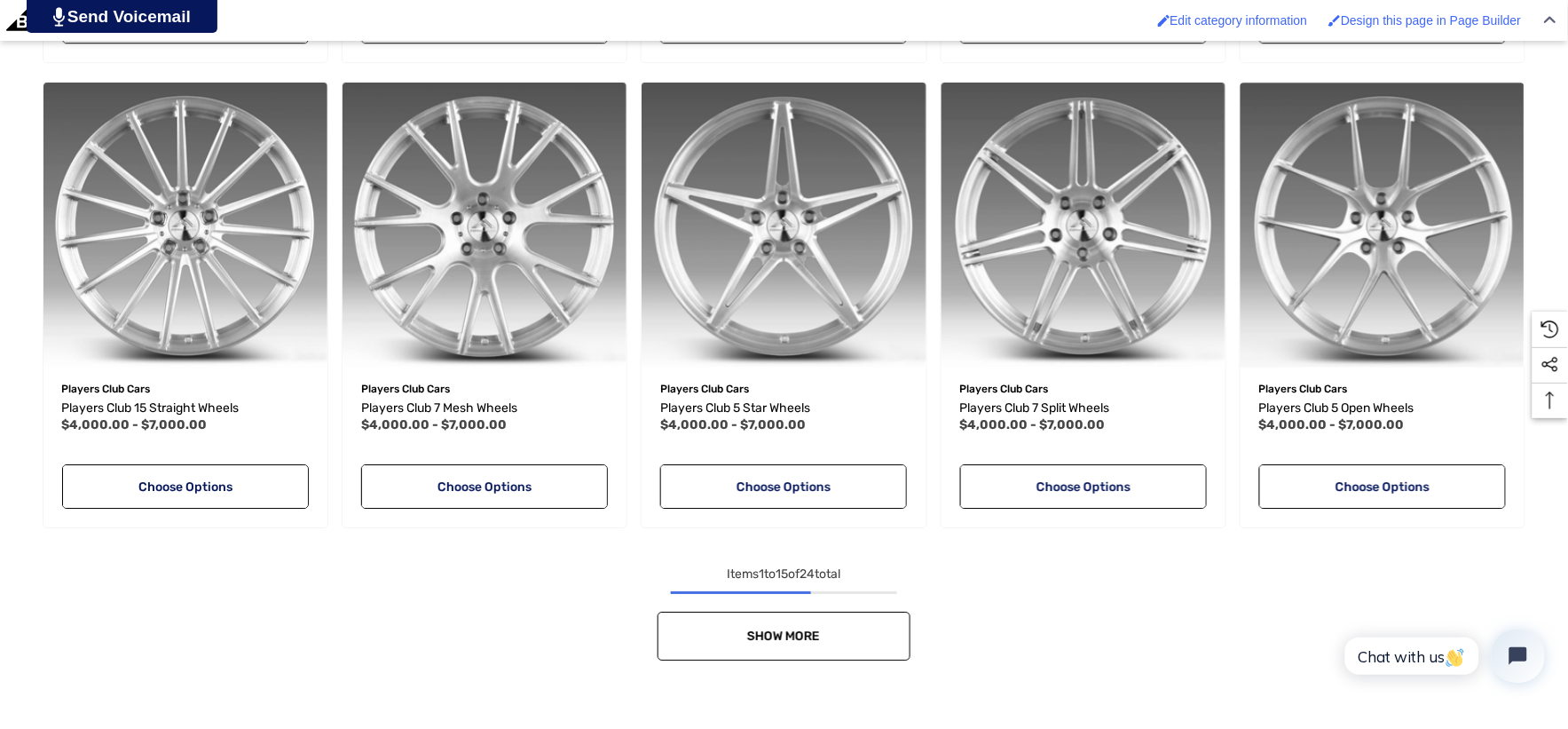
click at [717, 616] on link "Show More" at bounding box center [784, 636] width 253 height 49
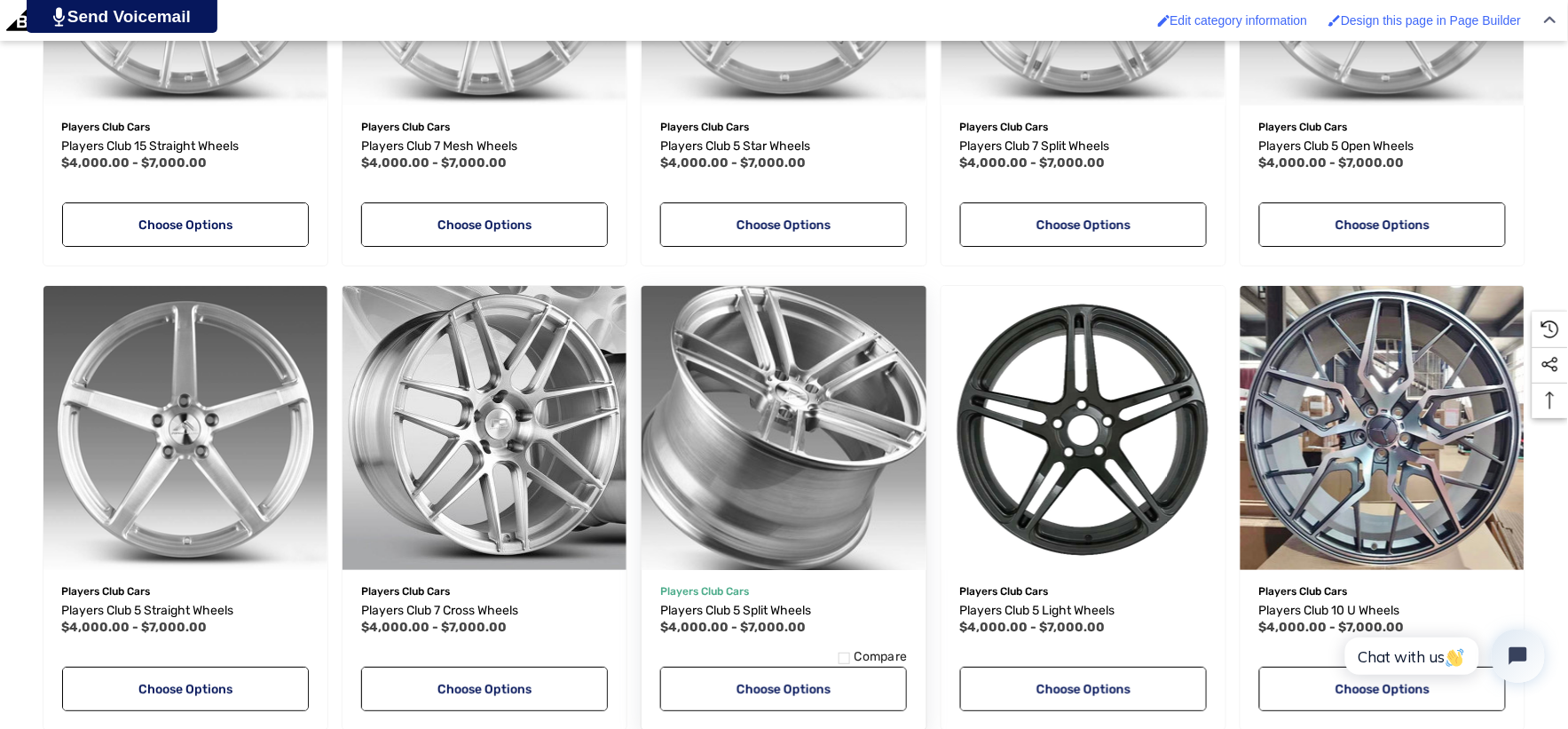
scroll to position [1874, 0]
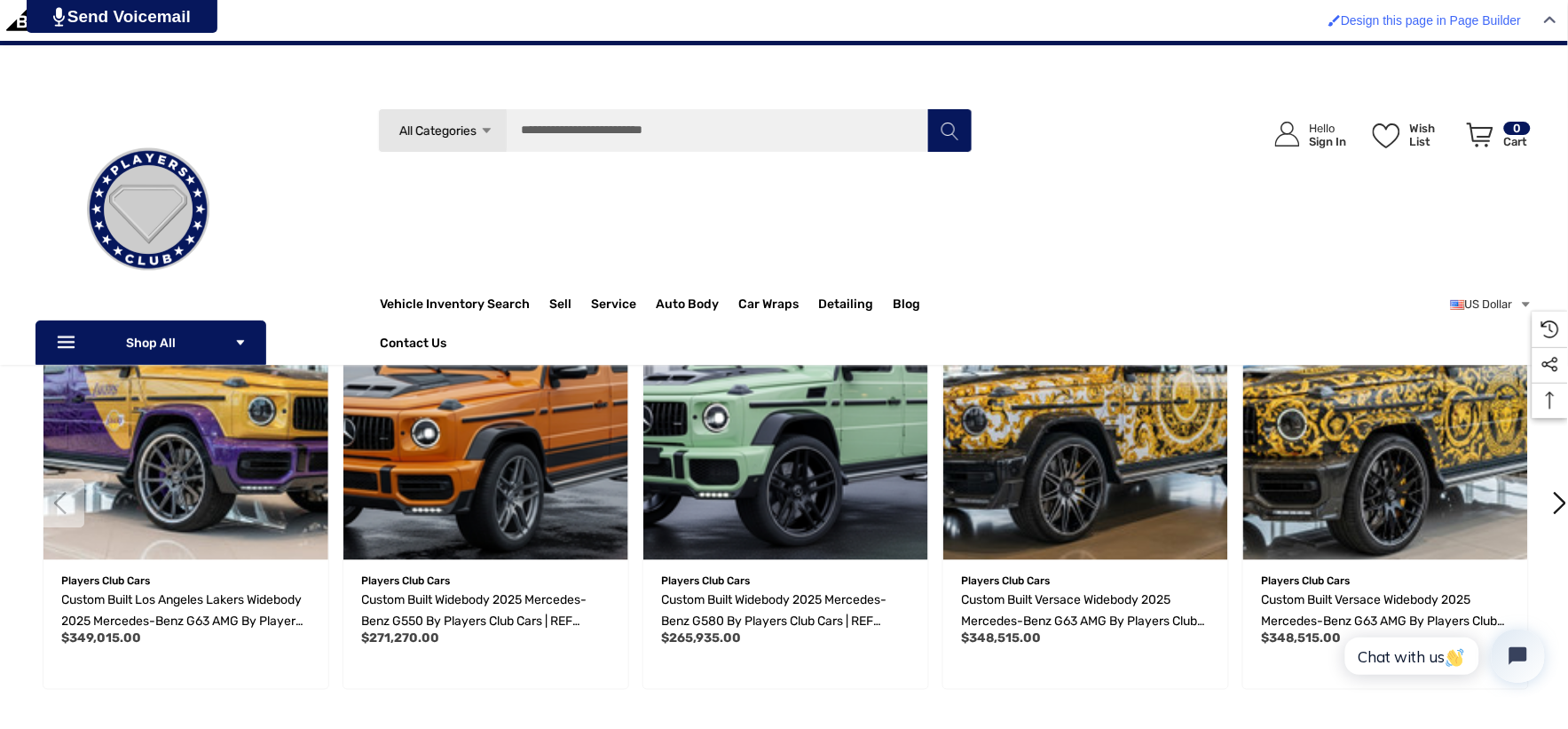
scroll to position [492, 0]
